Goal: Task Accomplishment & Management: Complete application form

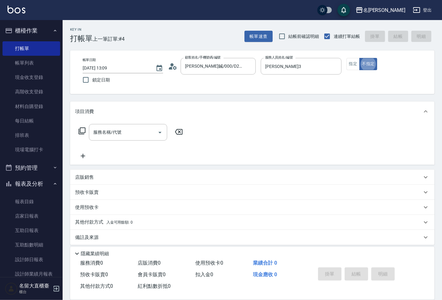
type button "false"
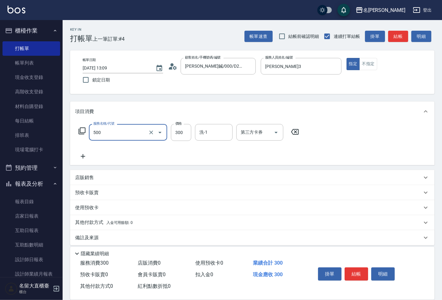
type input "洗髮(500)"
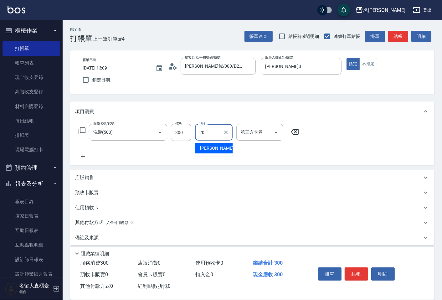
type input "詩雅-20"
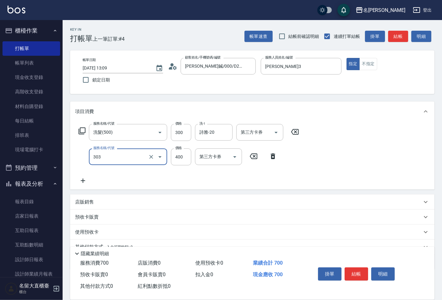
type input "剪髮(C級)(303)"
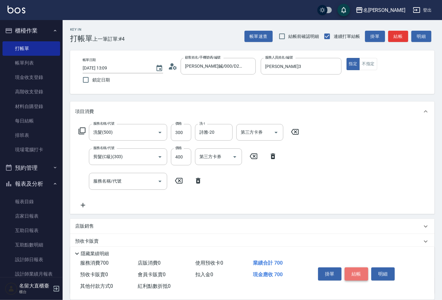
drag, startPoint x: 0, startPoint y: 0, endPoint x: 353, endPoint y: 270, distance: 443.9
drag, startPoint x: 353, startPoint y: 270, endPoint x: 403, endPoint y: 35, distance: 239.6
click at [403, 35] on button "結帳" at bounding box center [398, 37] width 20 height 12
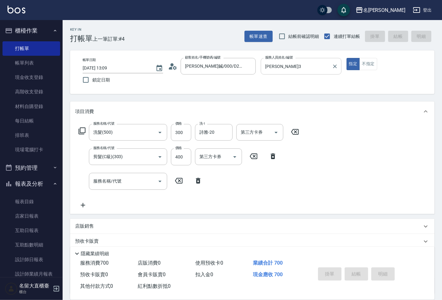
type input "[DATE] 14:13"
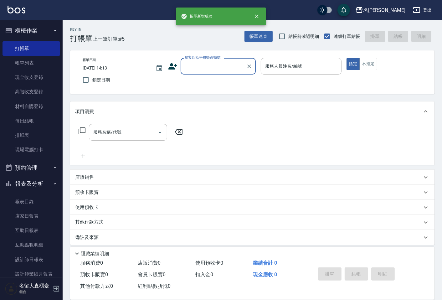
click at [207, 73] on div "顧客姓名/手機號碼/編號" at bounding box center [218, 66] width 75 height 17
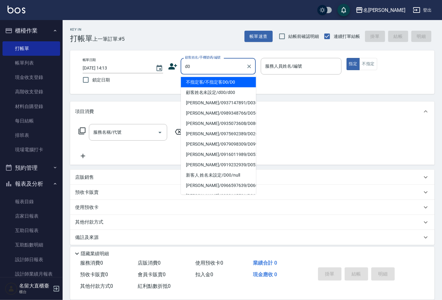
type input "不指定客/不指定客D0/D0"
type input "[PERSON_NAME]3"
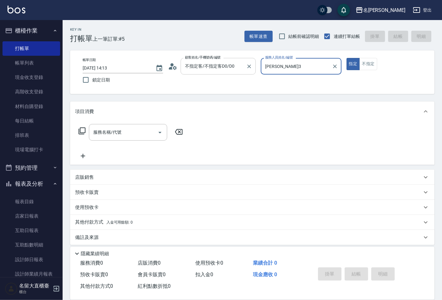
click at [346, 58] on button "指定" at bounding box center [352, 64] width 13 height 12
type button "true"
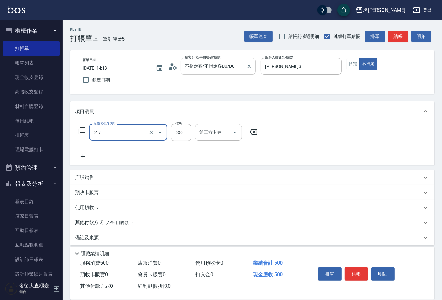
type input "舒醒頭皮(517)"
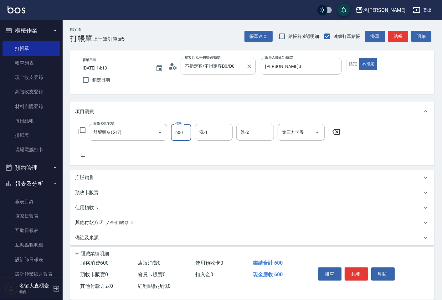
type input "600"
type input "詩雅-20"
click at [405, 34] on button "結帳" at bounding box center [398, 37] width 20 height 12
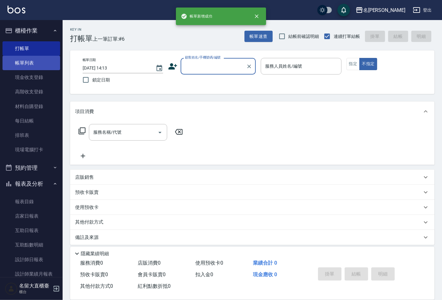
click at [30, 64] on link "帳單列表" at bounding box center [32, 63] width 58 height 14
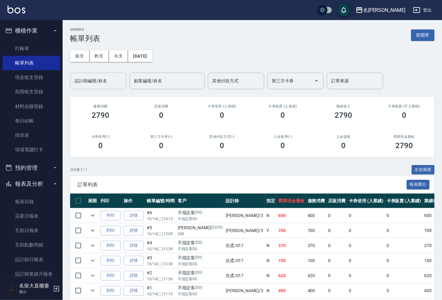
click at [94, 86] on div "設計師編號/姓名" at bounding box center [98, 81] width 56 height 17
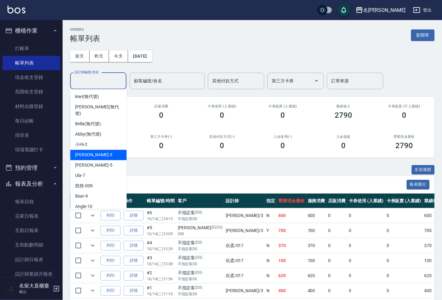
click at [100, 150] on div "[PERSON_NAME]3" at bounding box center [98, 155] width 56 height 10
type input "[PERSON_NAME]3"
